Goal: Register for event/course

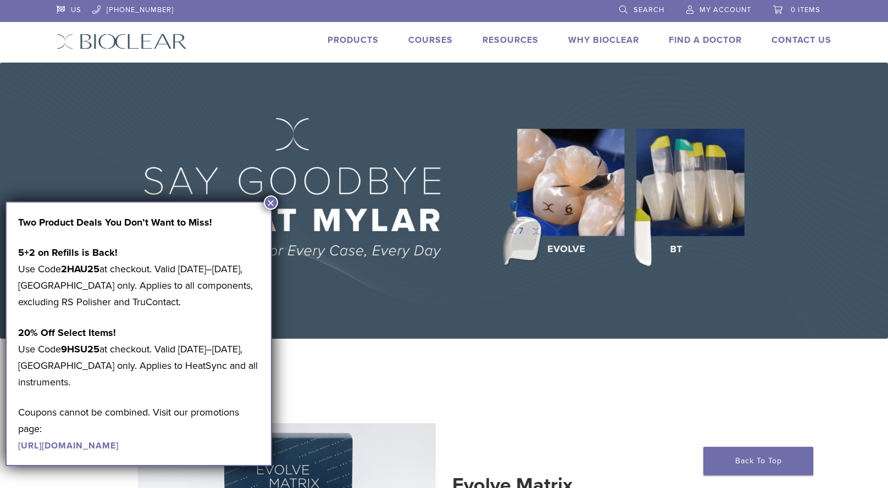
click at [272, 204] on button "×" at bounding box center [271, 203] width 14 height 14
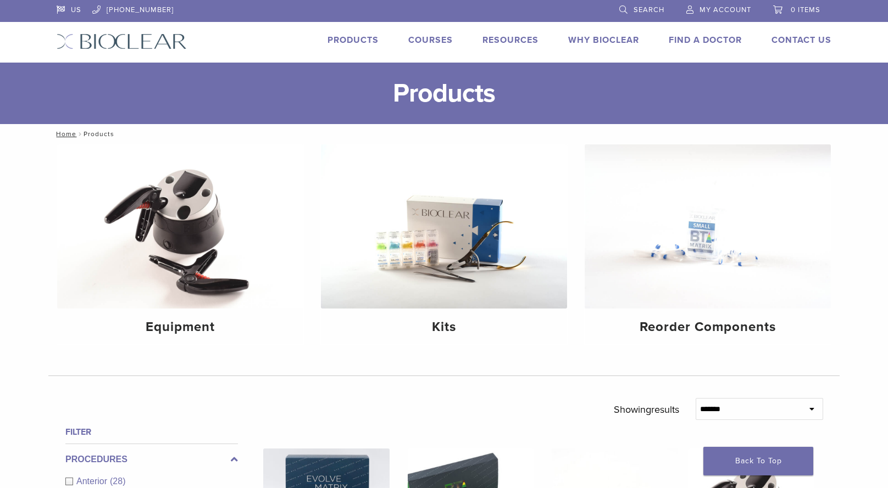
click at [431, 37] on link "Courses" at bounding box center [430, 40] width 44 height 11
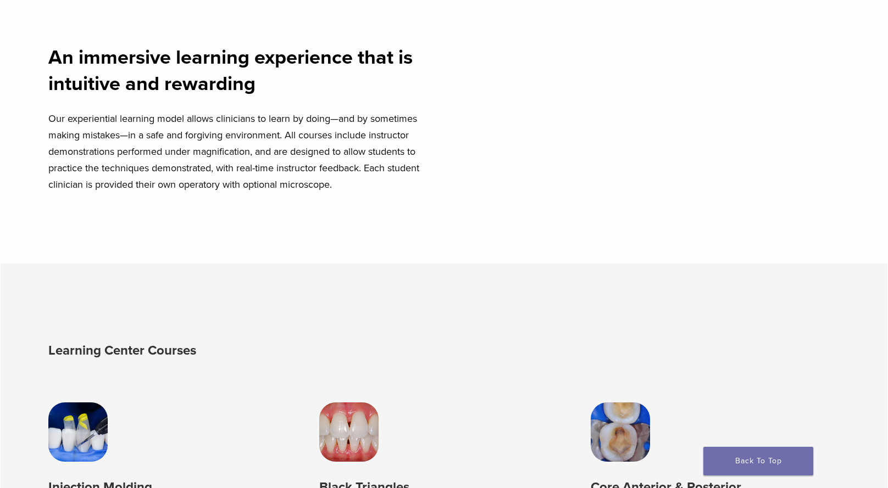
scroll to position [492, 0]
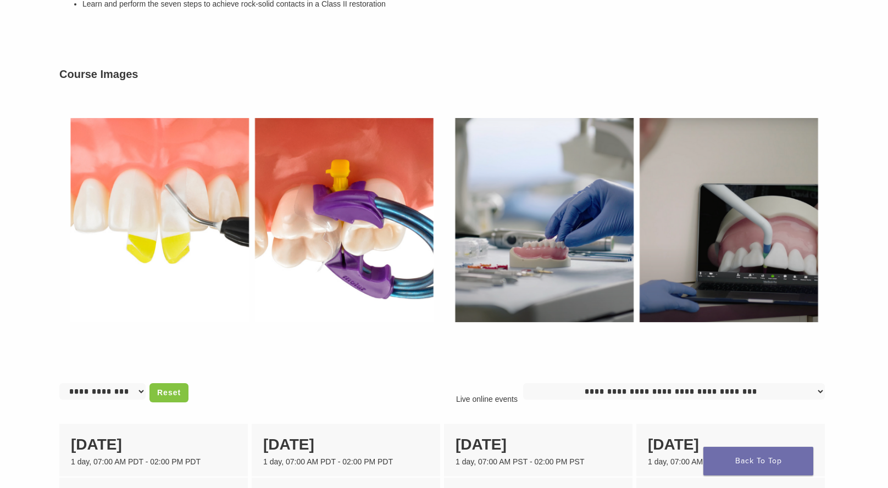
scroll to position [518, 0]
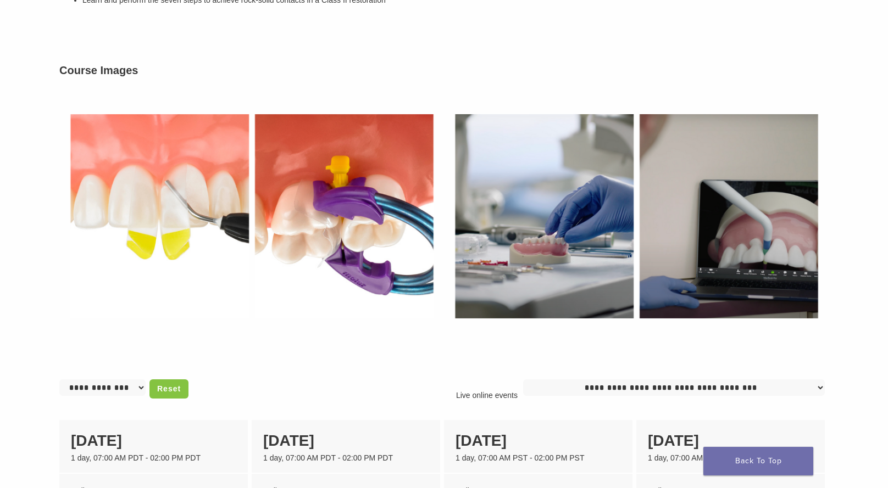
click at [220, 204] on img at bounding box center [251, 216] width 384 height 265
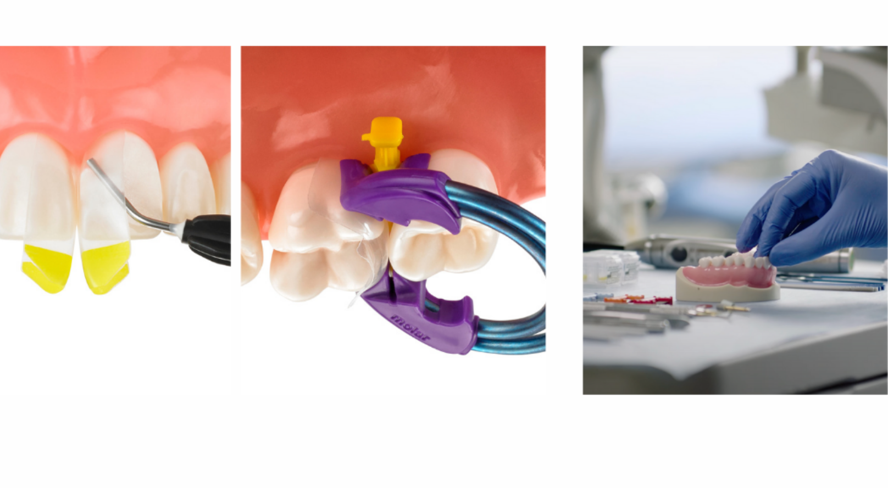
scroll to position [491, 0]
